Goal: Transaction & Acquisition: Purchase product/service

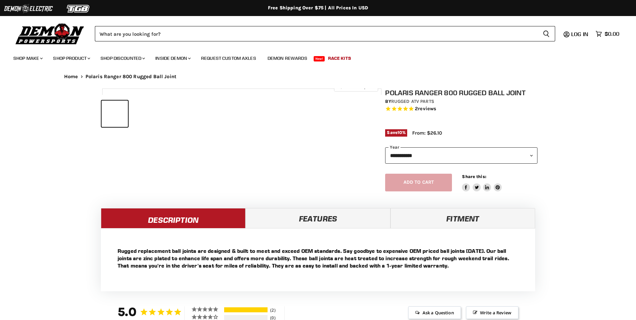
select select "******"
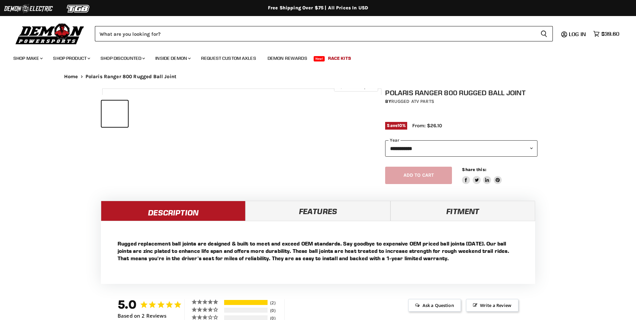
select select "******"
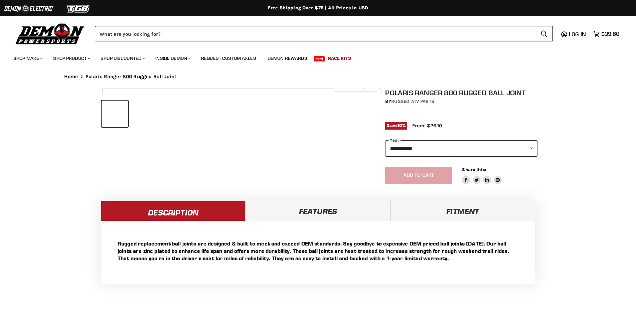
select select "******"
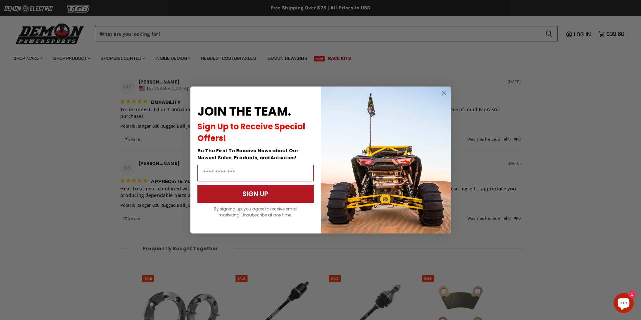
scroll to position [590, 0]
